Goal: Information Seeking & Learning: Learn about a topic

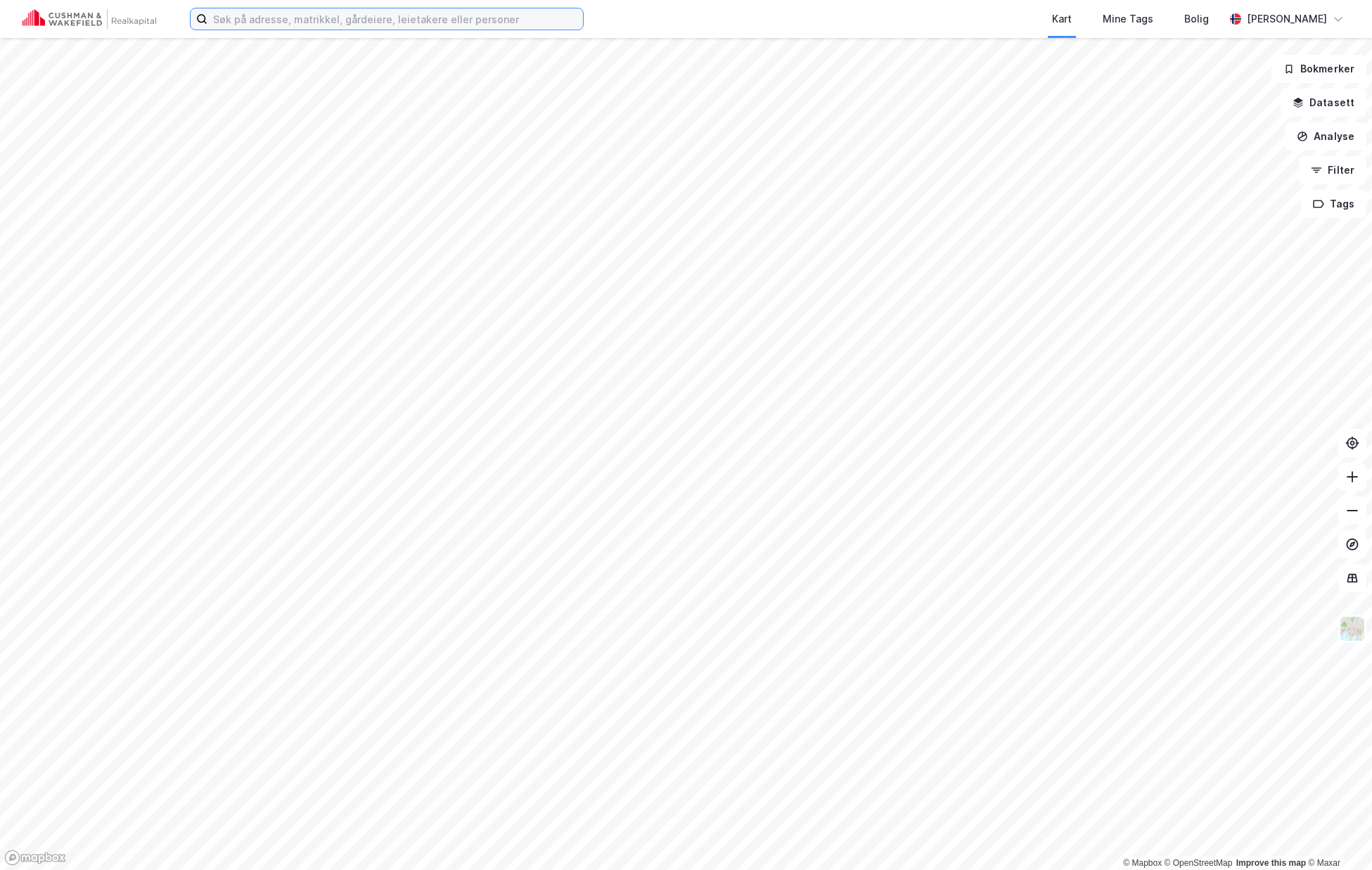
click at [294, 22] on input at bounding box center [395, 18] width 376 height 21
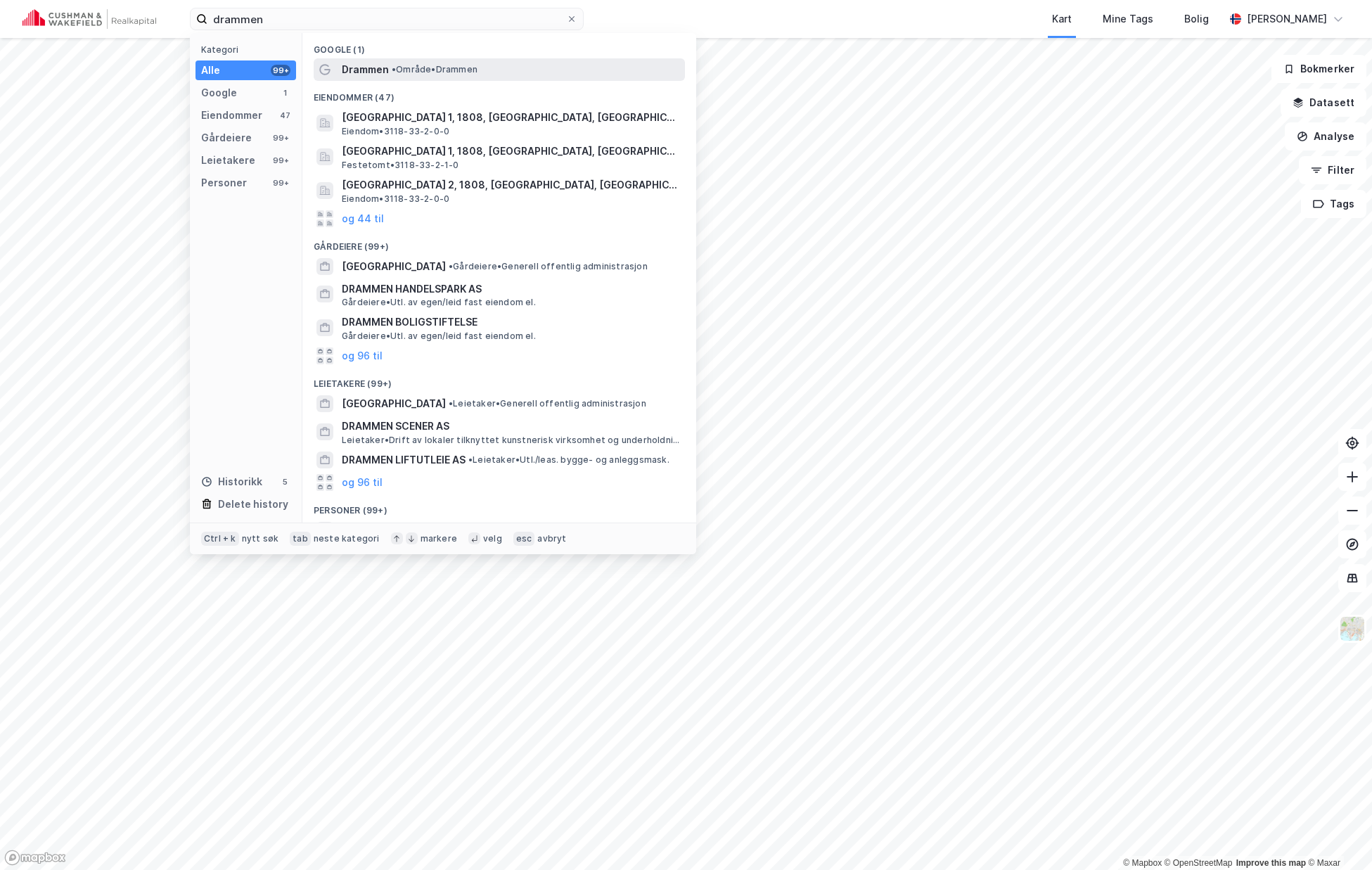
click at [396, 74] on span "•" at bounding box center [394, 69] width 4 height 10
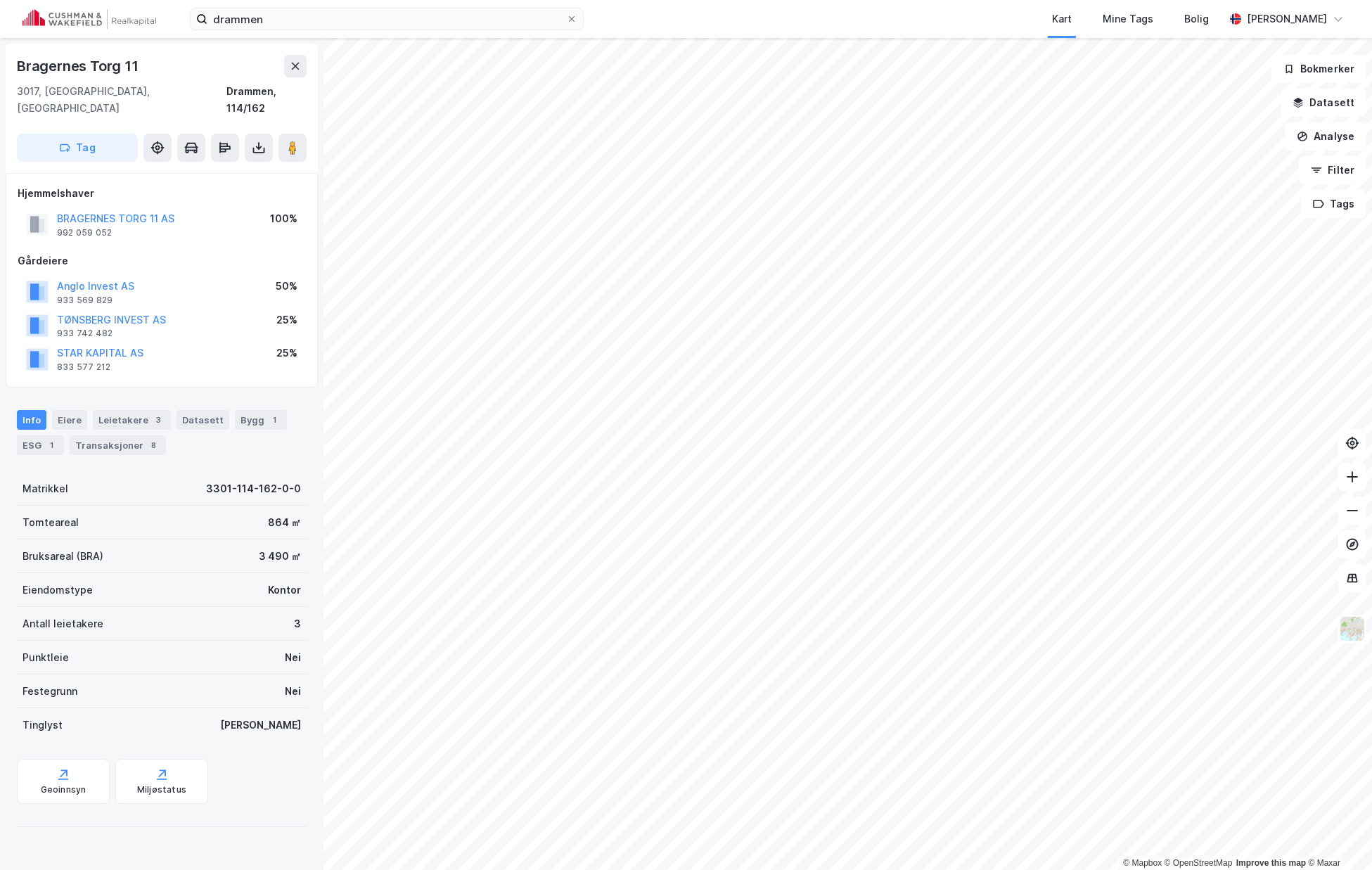
click at [218, 361] on div "Hjemmelshaver BRAGERNES TORG 11 AS 992 059 052 100% Gårdeiere Anglo Invest AS 9…" at bounding box center [162, 280] width 312 height 214
click at [293, 27] on input "drammen" at bounding box center [387, 18] width 359 height 21
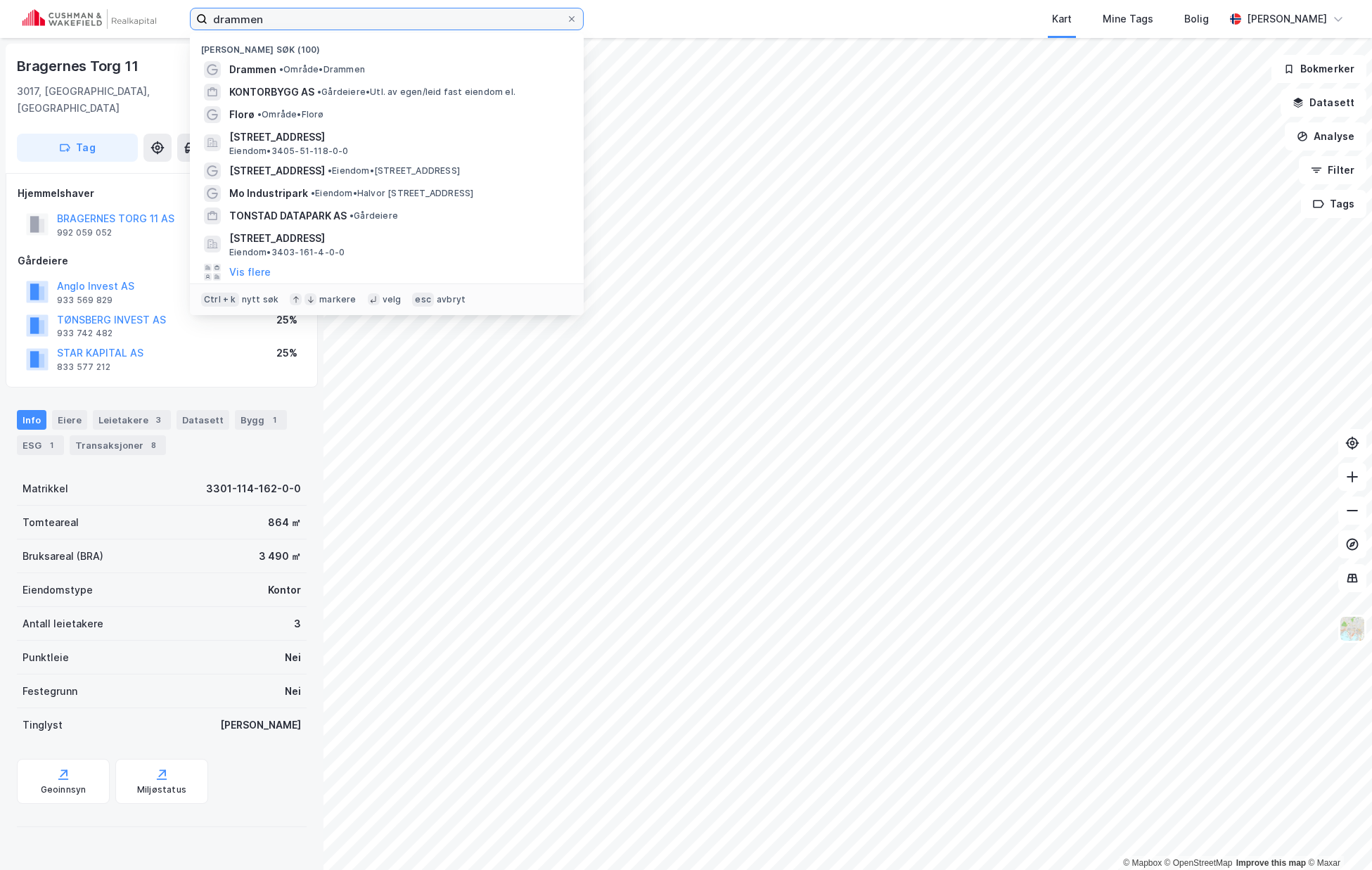
drag, startPoint x: 291, startPoint y: 26, endPoint x: 270, endPoint y: 25, distance: 21.0
click at [270, 25] on input "drammen" at bounding box center [387, 18] width 359 height 21
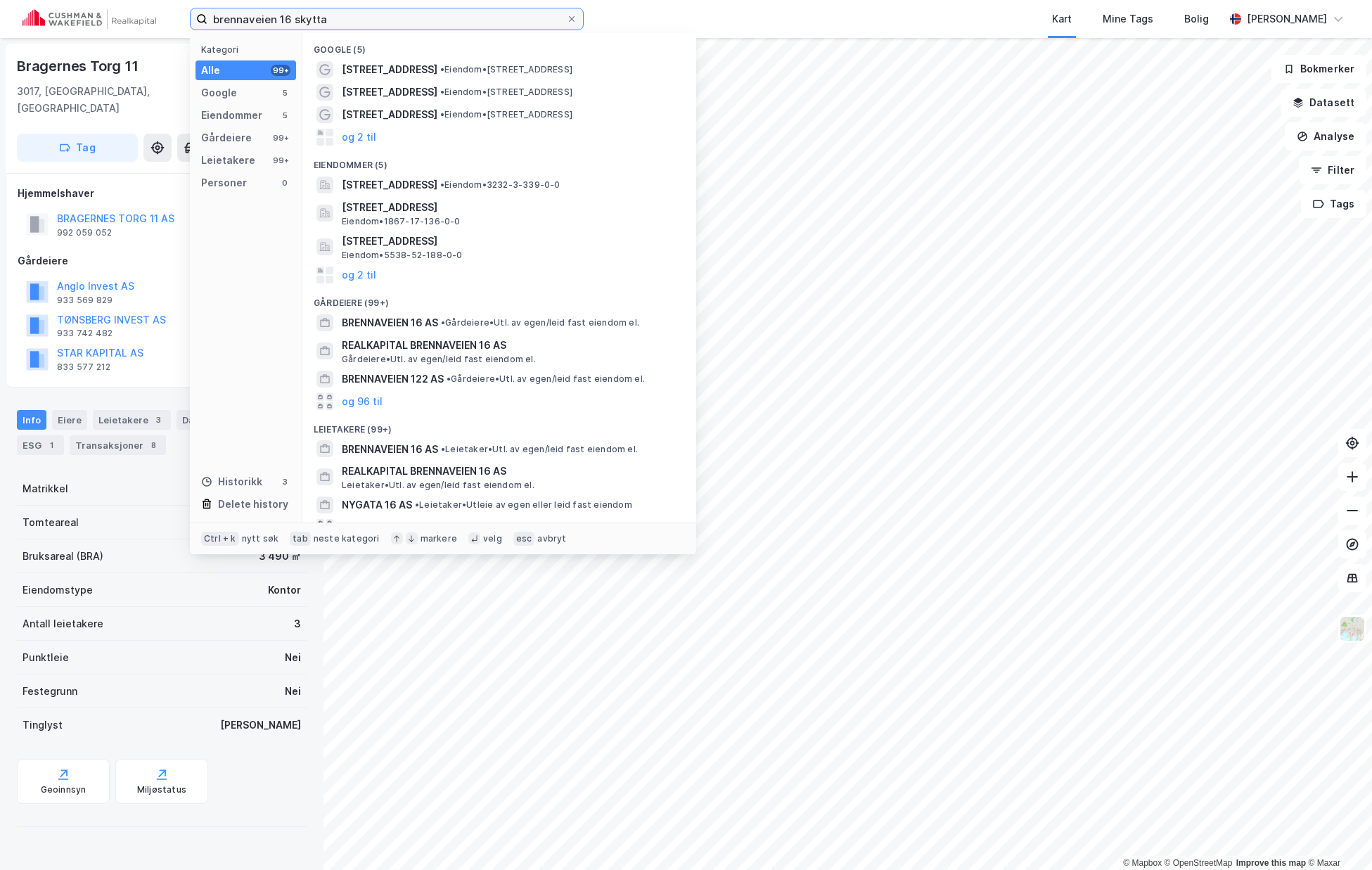
type input "brennaveien 16 skytta"
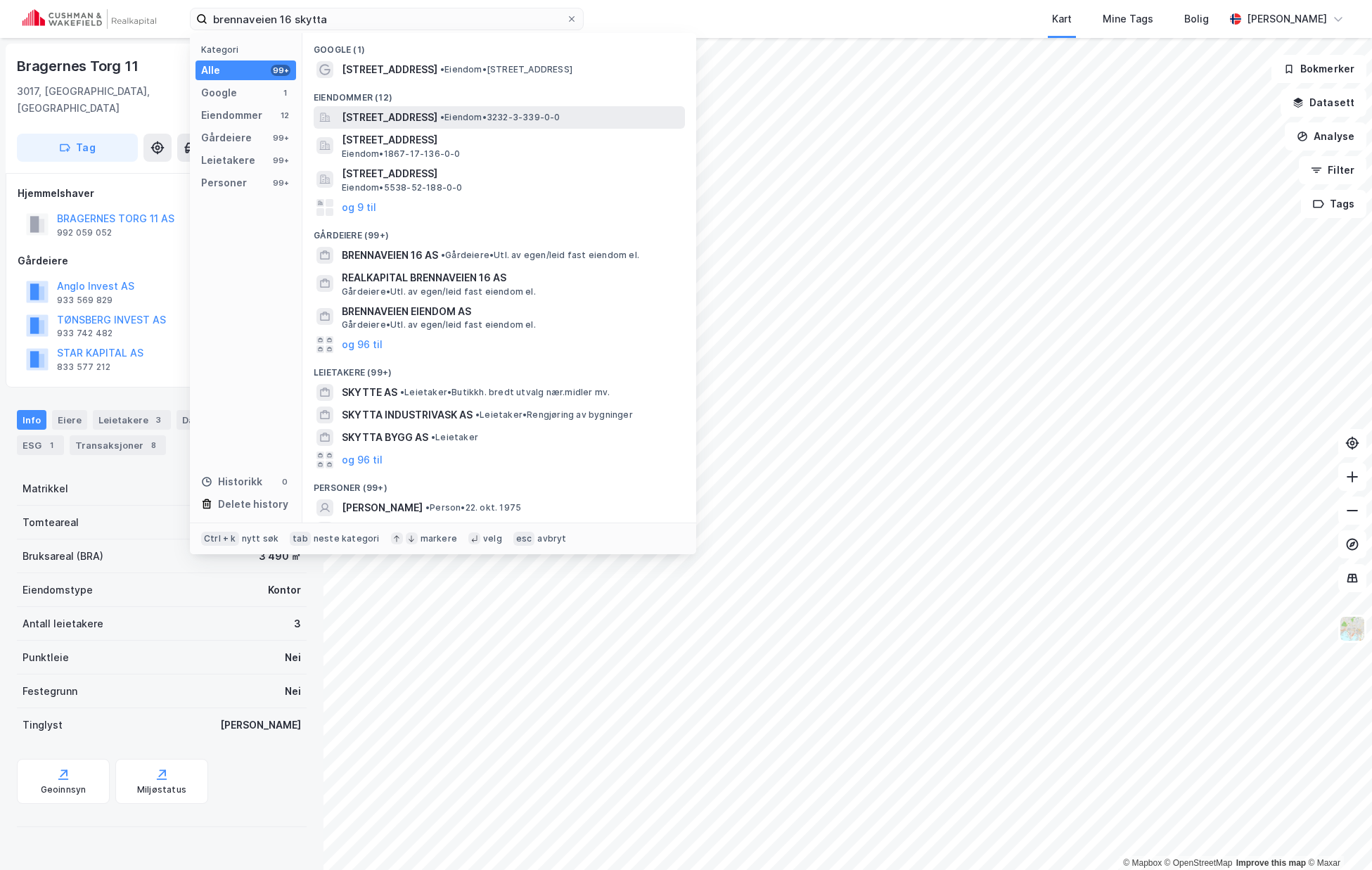
click at [437, 119] on span "[STREET_ADDRESS]" at bounding box center [390, 117] width 96 height 17
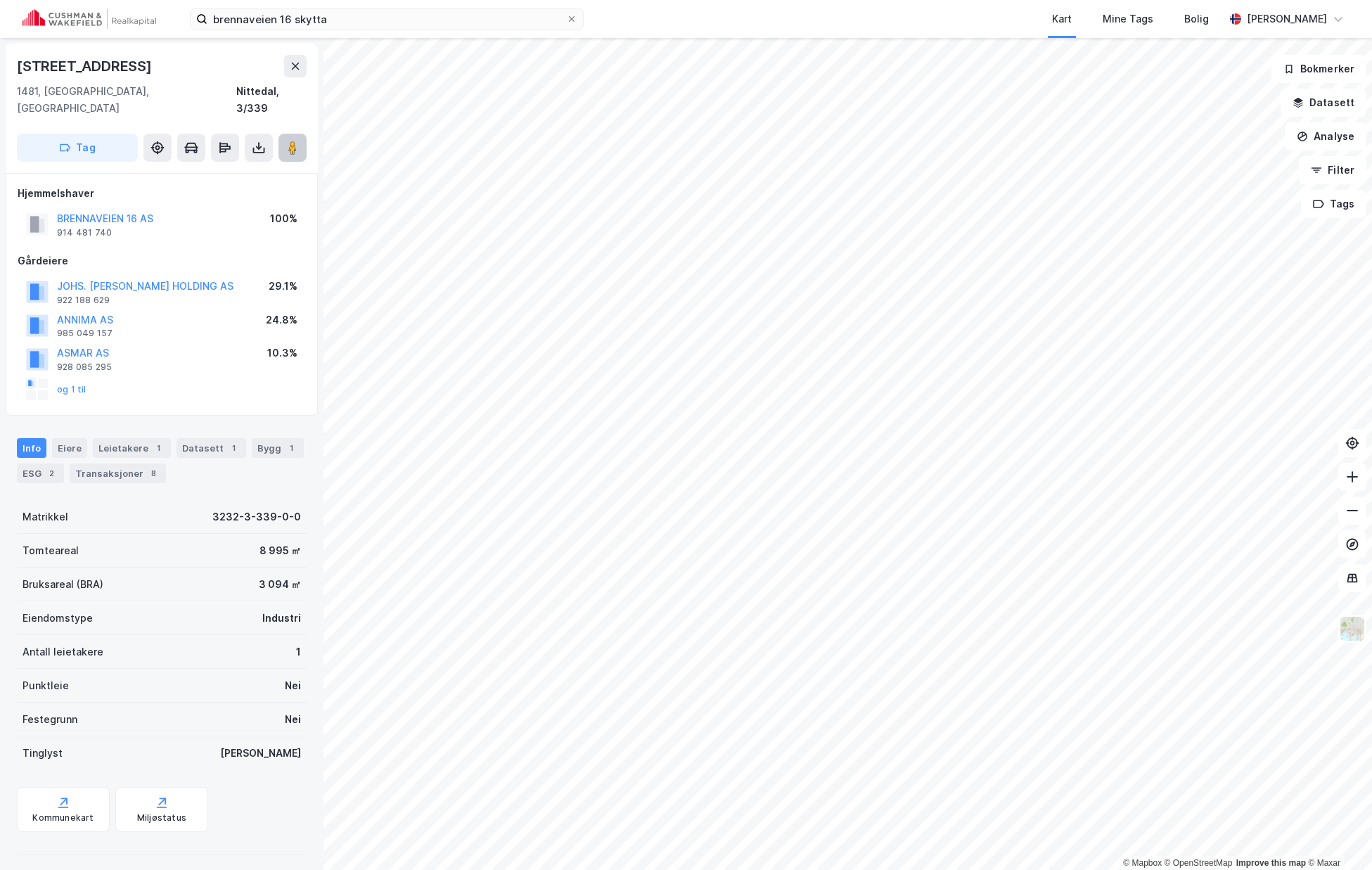
click at [297, 141] on image at bounding box center [292, 147] width 8 height 14
